Goal: Obtain resource: Download file/media

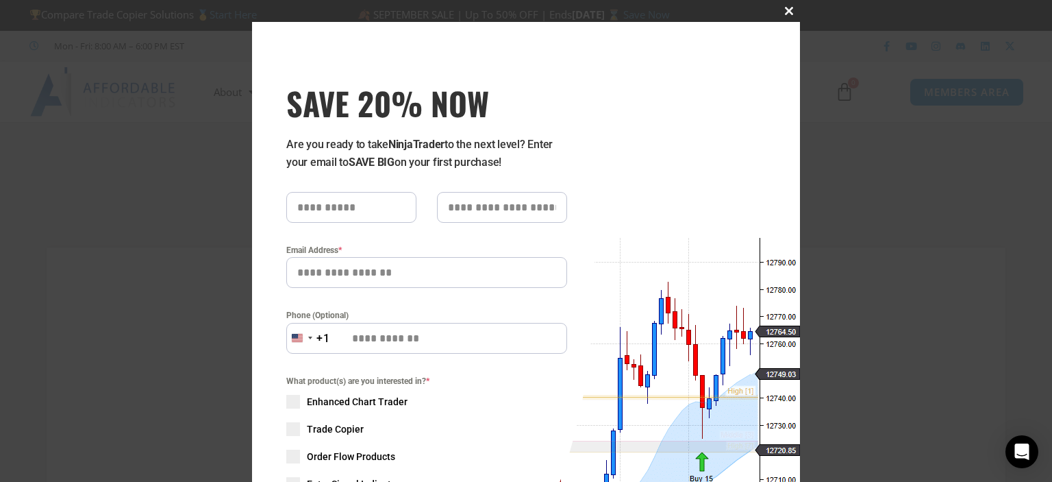
click at [788, 16] on button "Close this module" at bounding box center [789, 11] width 22 height 22
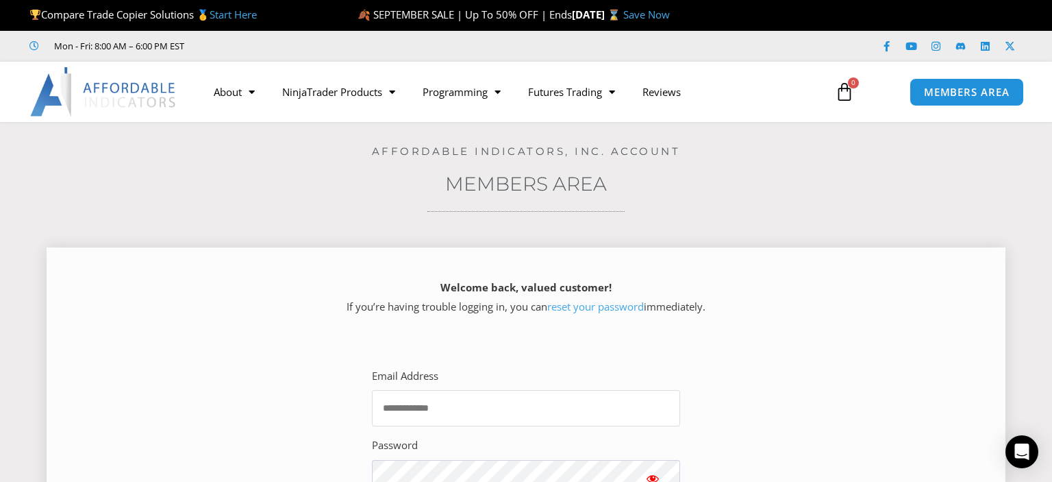
click at [426, 410] on input "Email Address" at bounding box center [526, 408] width 308 height 36
type input "**********"
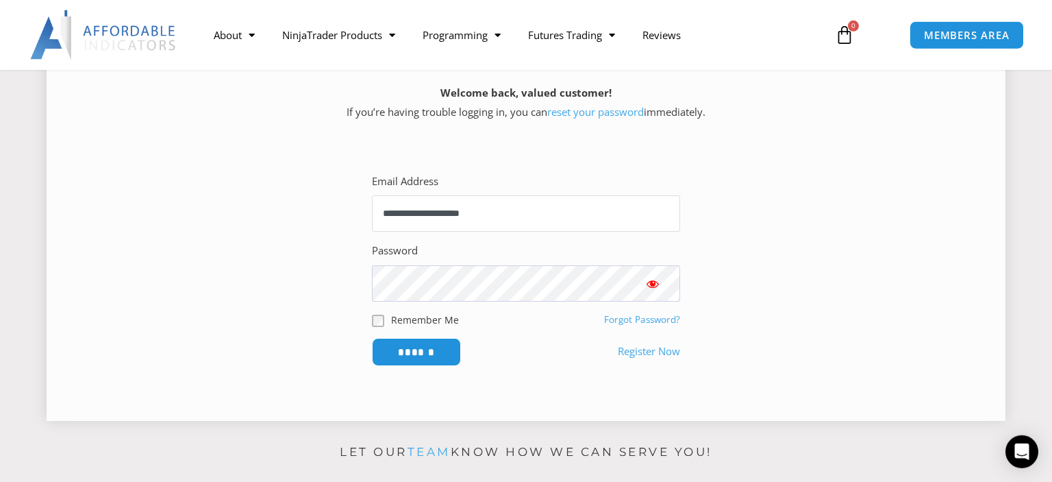
scroll to position [147, 0]
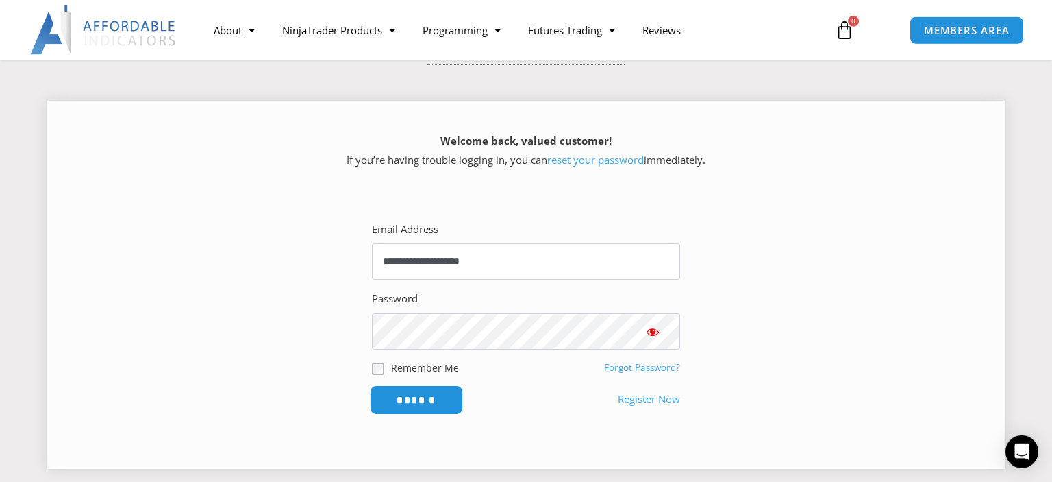
click at [415, 406] on input "******" at bounding box center [417, 399] width 94 height 29
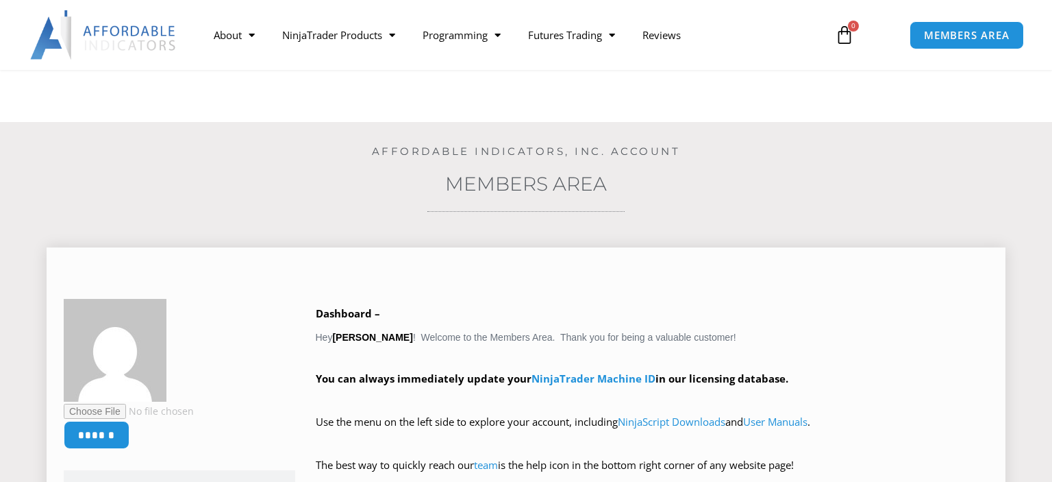
scroll to position [241, 0]
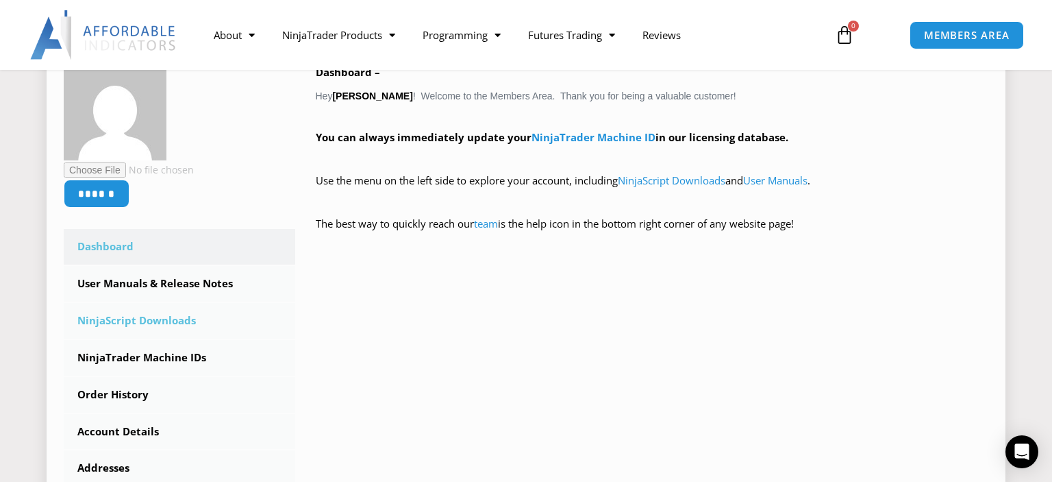
click at [151, 320] on link "NinjaScript Downloads" at bounding box center [180, 321] width 232 height 36
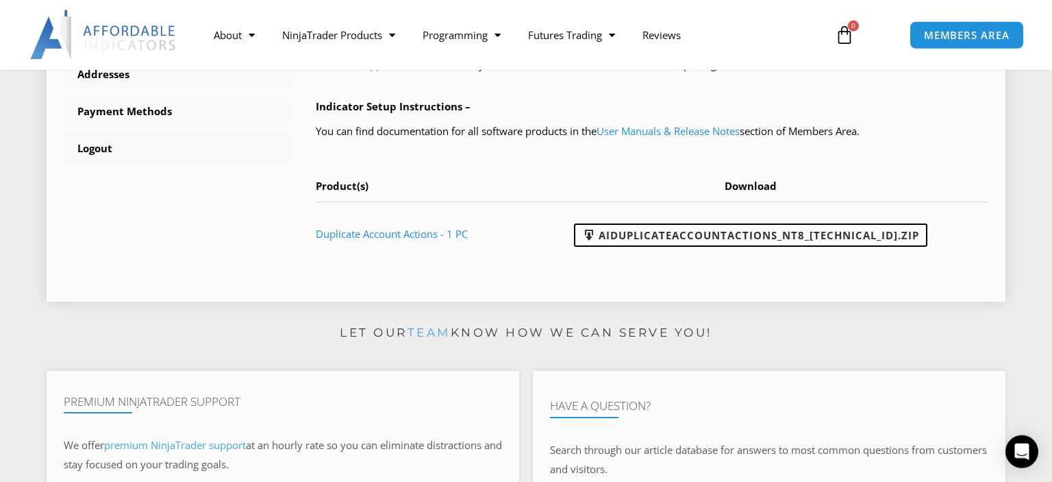
scroll to position [627, 0]
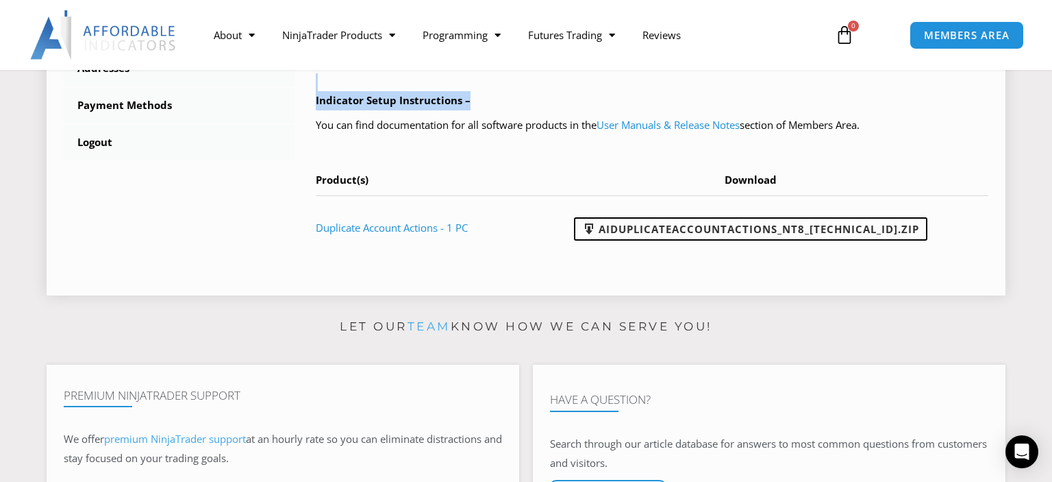
drag, startPoint x: 858, startPoint y: 81, endPoint x: 623, endPoint y: 97, distance: 234.8
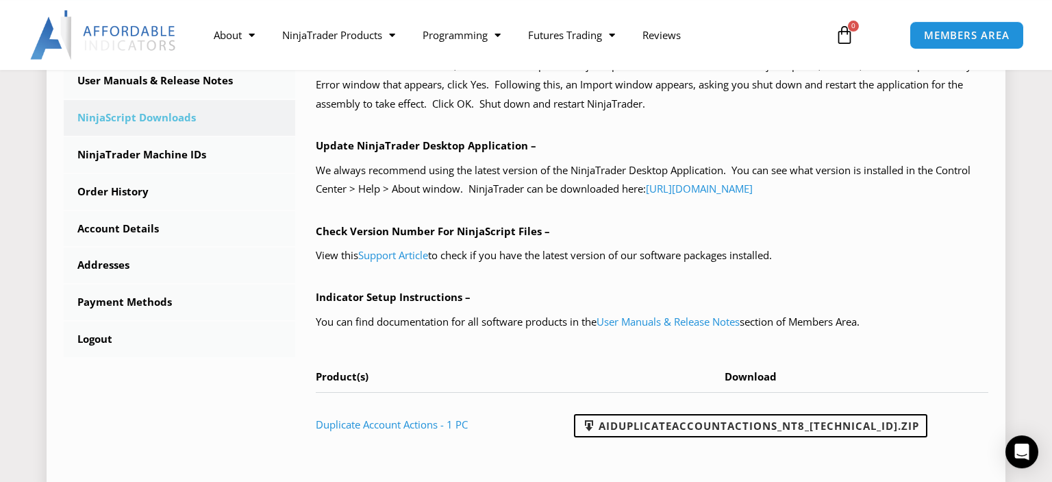
scroll to position [434, 0]
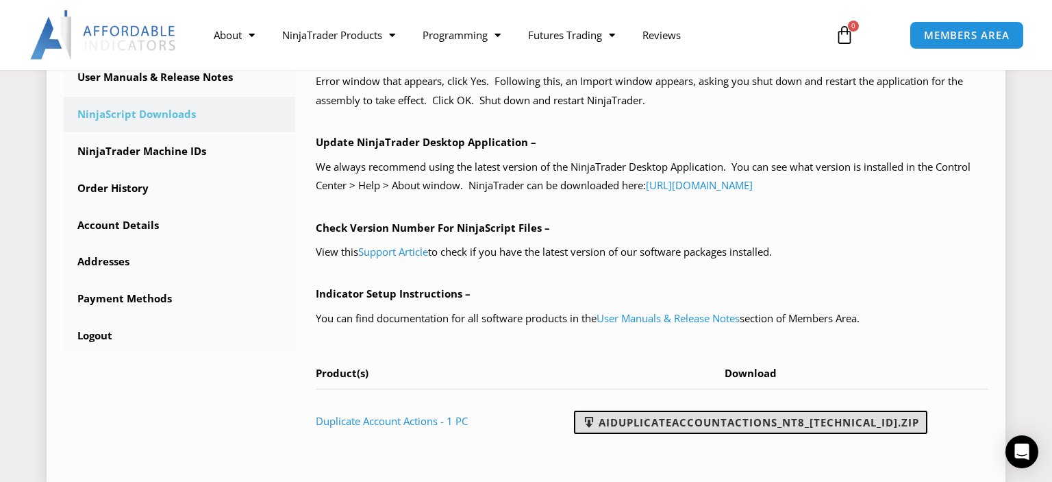
click at [789, 422] on link "AIDuplicateAccountActions_NT8_25.9.24.1.zip" at bounding box center [750, 421] width 353 height 23
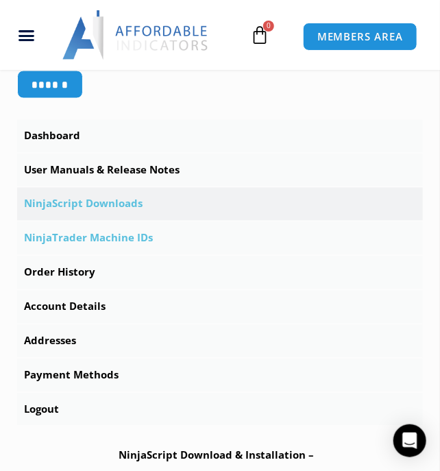
click at [105, 255] on link "NinjaTrader Machine IDs" at bounding box center [219, 238] width 405 height 33
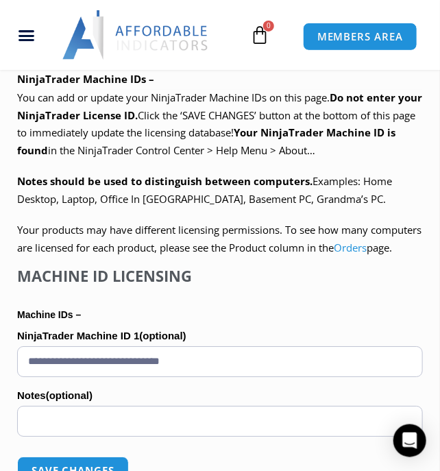
scroll to position [875, 0]
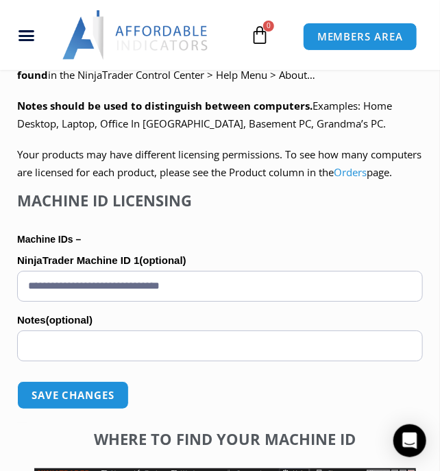
click at [123, 330] on label "Notes (optional)" at bounding box center [219, 320] width 405 height 21
click at [123, 357] on input "Notes (optional)" at bounding box center [219, 345] width 405 height 31
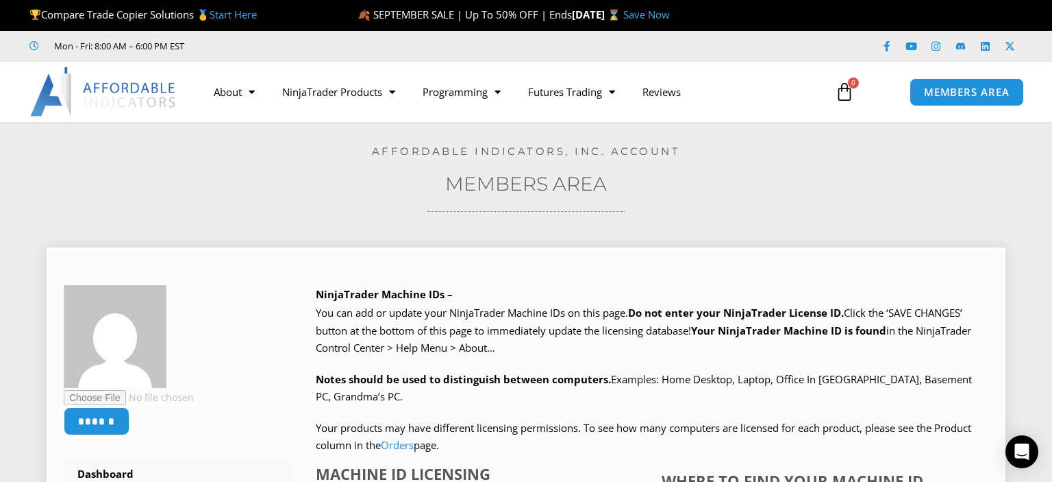
scroll to position [145, 0]
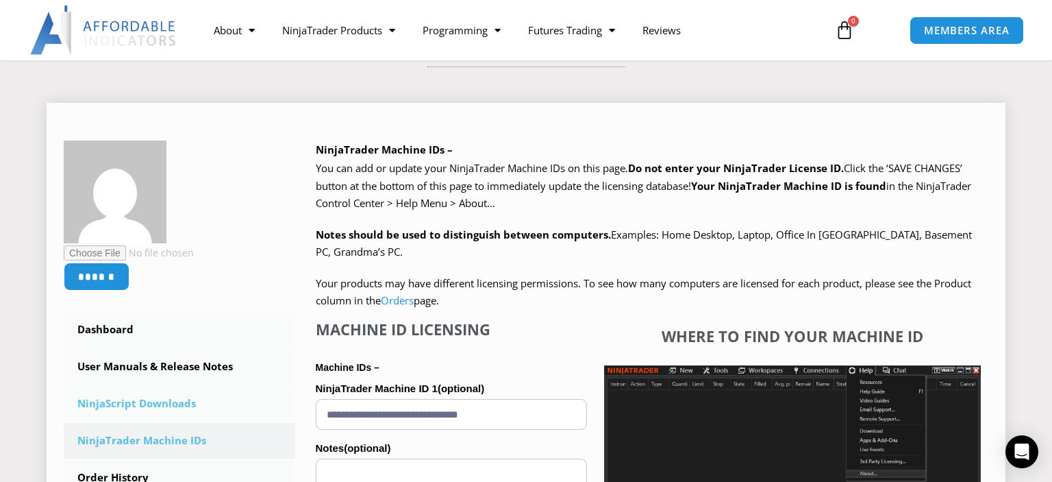
click at [117, 405] on link "NinjaScript Downloads" at bounding box center [180, 404] width 232 height 36
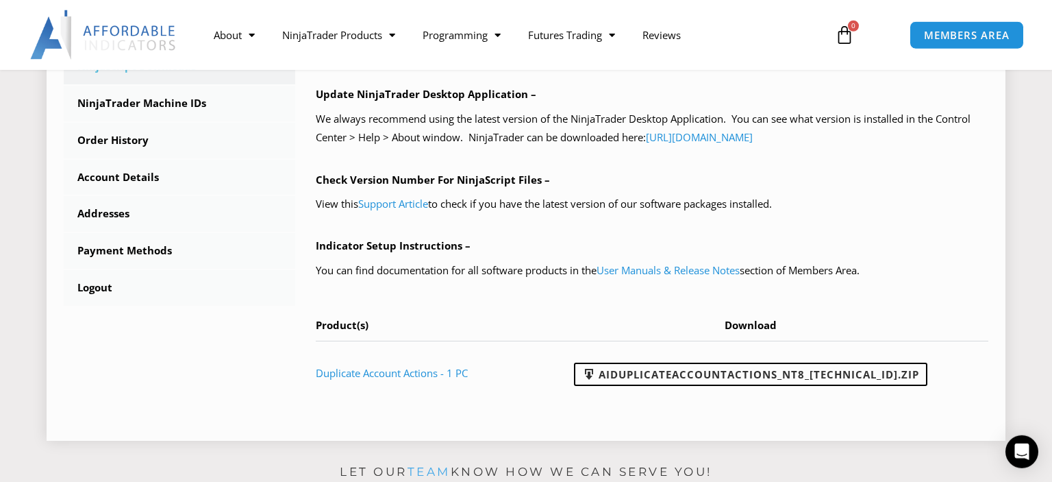
scroll to position [482, 0]
click at [675, 267] on link "User Manuals & Release Notes" at bounding box center [668, 269] width 143 height 14
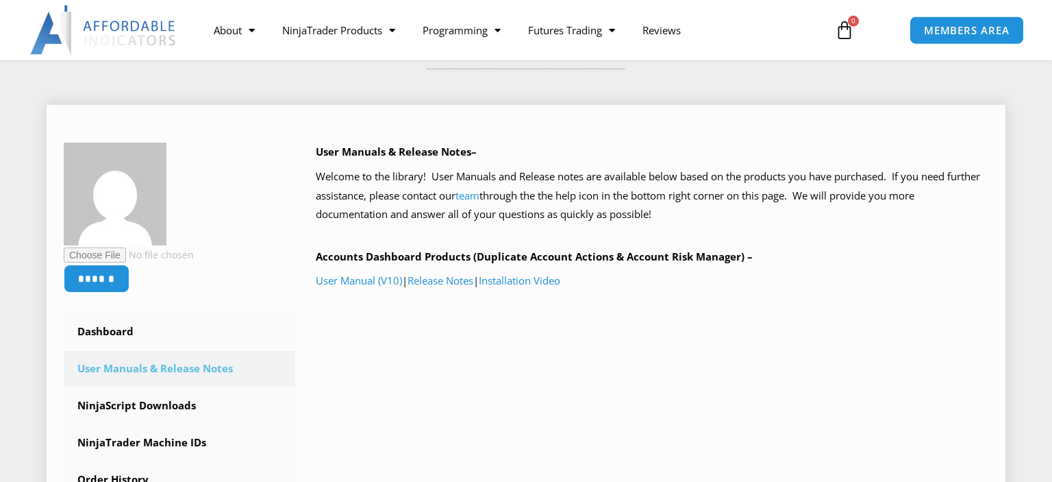
scroll to position [145, 0]
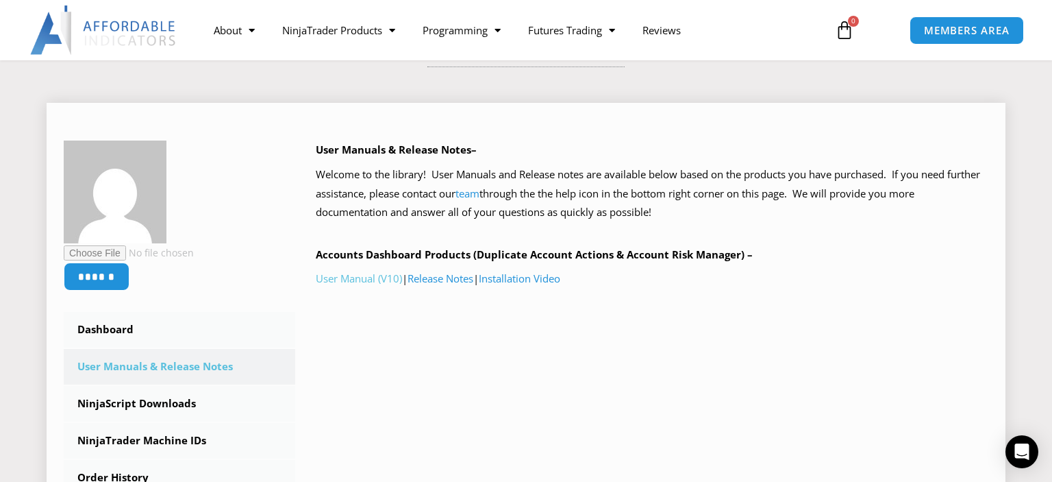
click at [366, 278] on link "User Manual (V10)" at bounding box center [359, 278] width 86 height 14
